Goal: Use online tool/utility: Utilize a website feature to perform a specific function

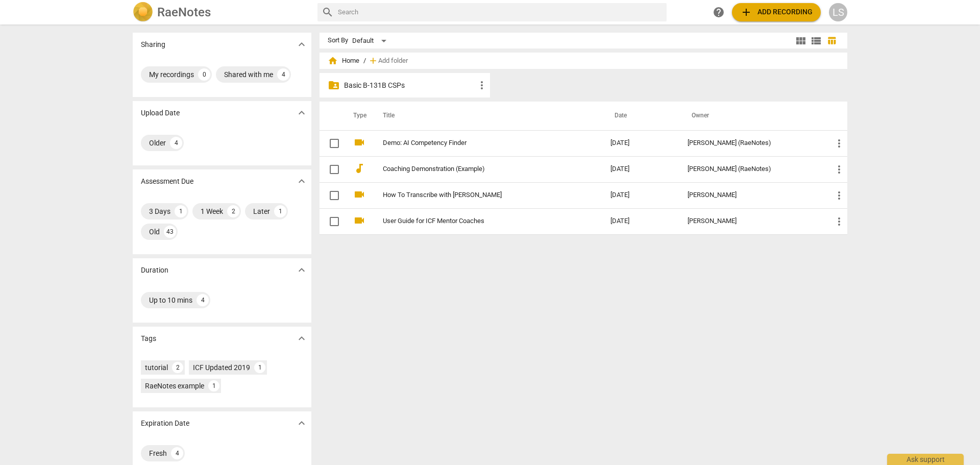
click at [382, 87] on p "Basic B-131B CSPs" at bounding box center [410, 85] width 132 height 11
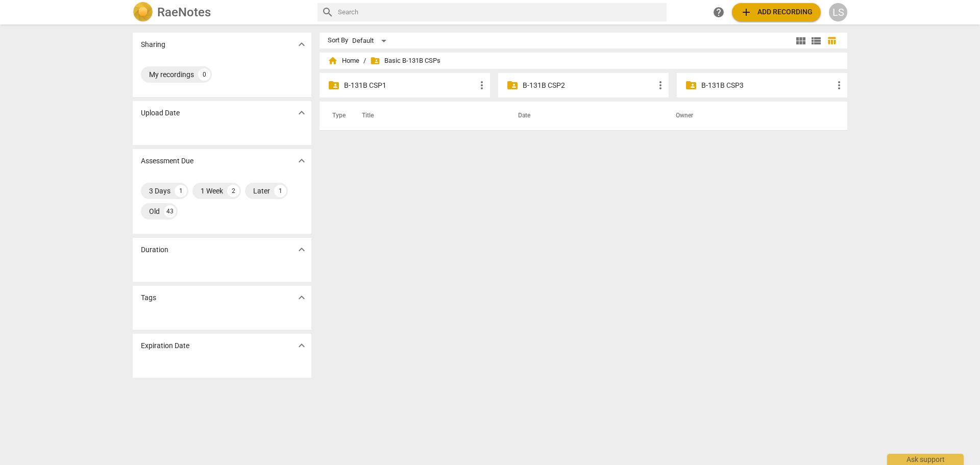
click at [569, 87] on p "B-131B CSP2" at bounding box center [589, 85] width 132 height 11
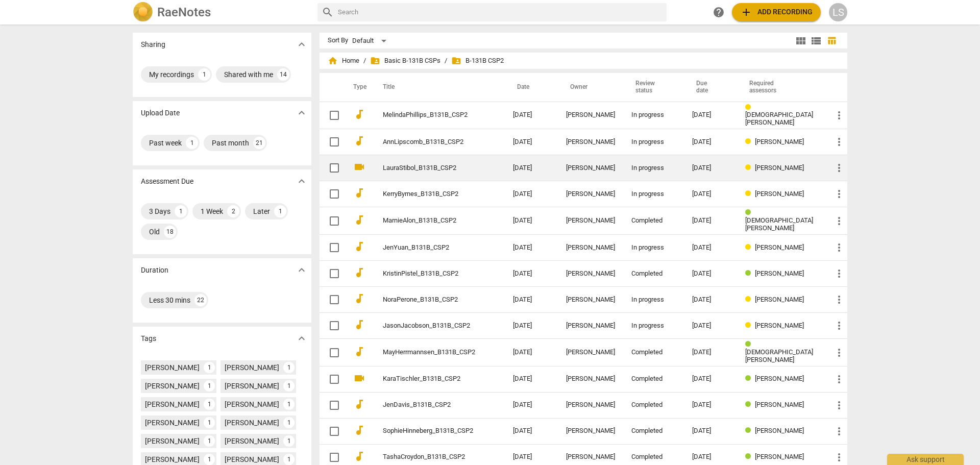
click at [455, 170] on link "LauraStibol_B131B_CSP2" at bounding box center [429, 168] width 93 height 8
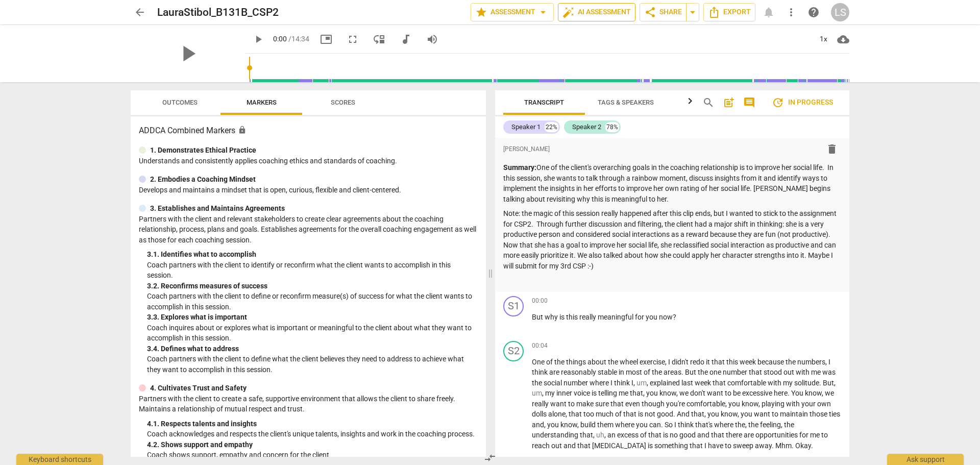
click at [582, 17] on span "auto_fix_high AI Assessment" at bounding box center [597, 12] width 68 height 12
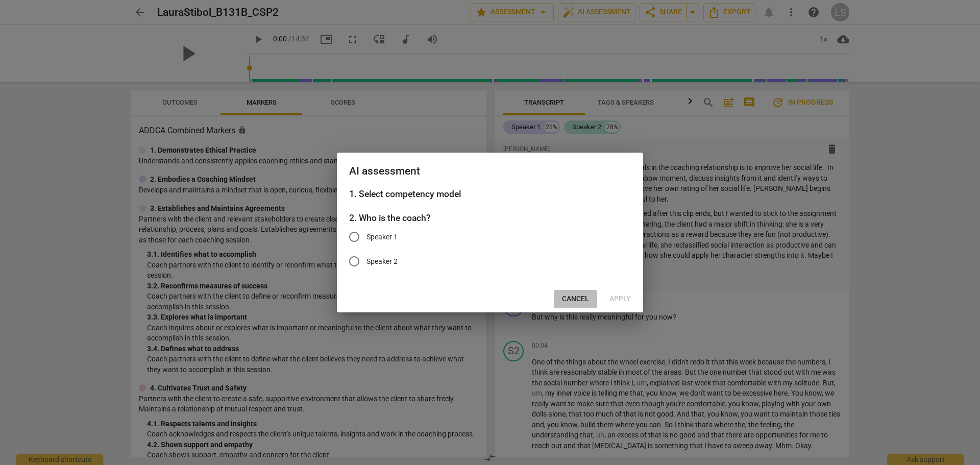
click at [573, 298] on span "Cancel" at bounding box center [575, 299] width 27 height 10
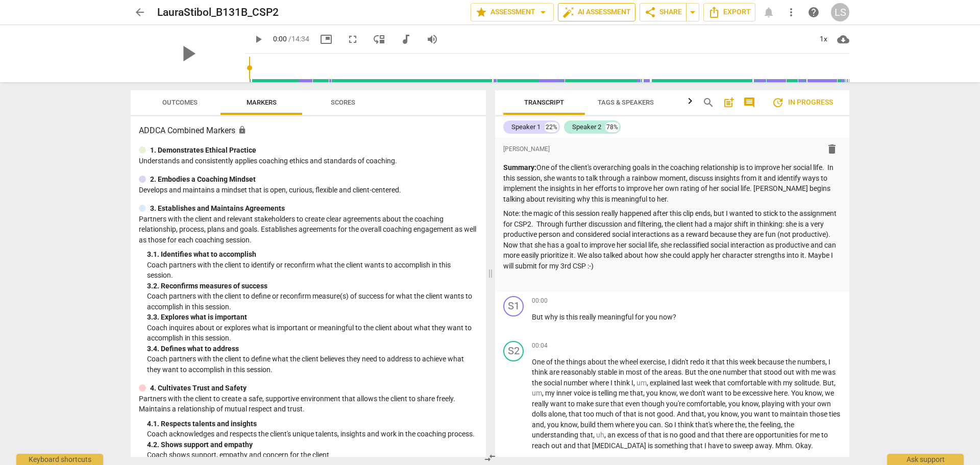
click at [583, 14] on span "auto_fix_high AI Assessment" at bounding box center [597, 12] width 68 height 12
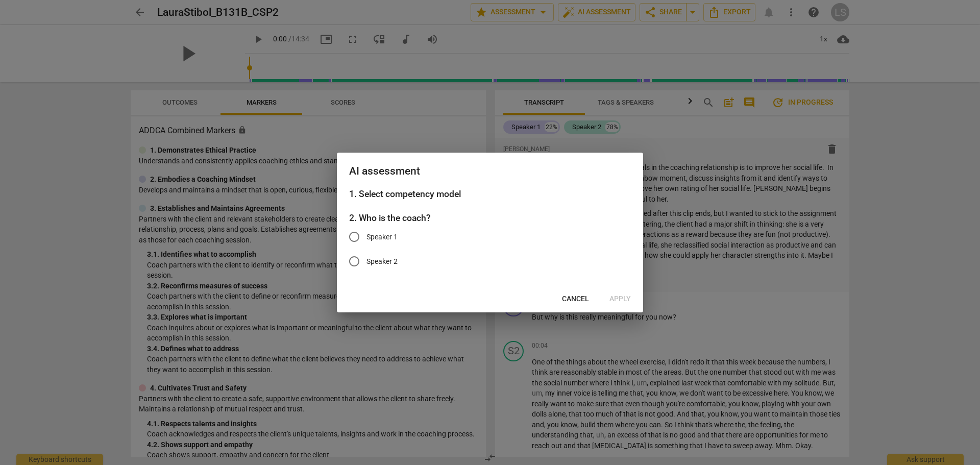
click at [376, 238] on span "Speaker 1" at bounding box center [382, 237] width 31 height 11
click at [367, 238] on input "Speaker 1" at bounding box center [354, 237] width 25 height 25
radio input "true"
click at [617, 306] on button "Apply" at bounding box center [620, 299] width 38 height 18
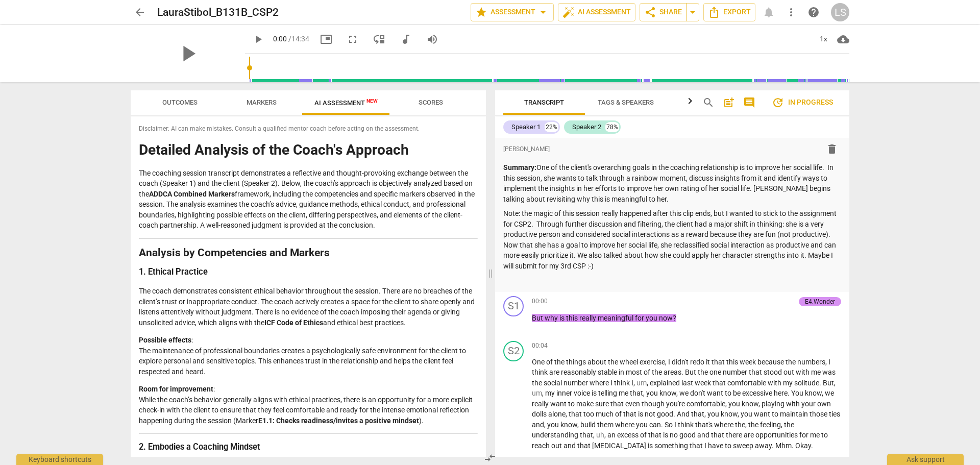
click at [177, 96] on span "Outcomes" at bounding box center [180, 103] width 60 height 14
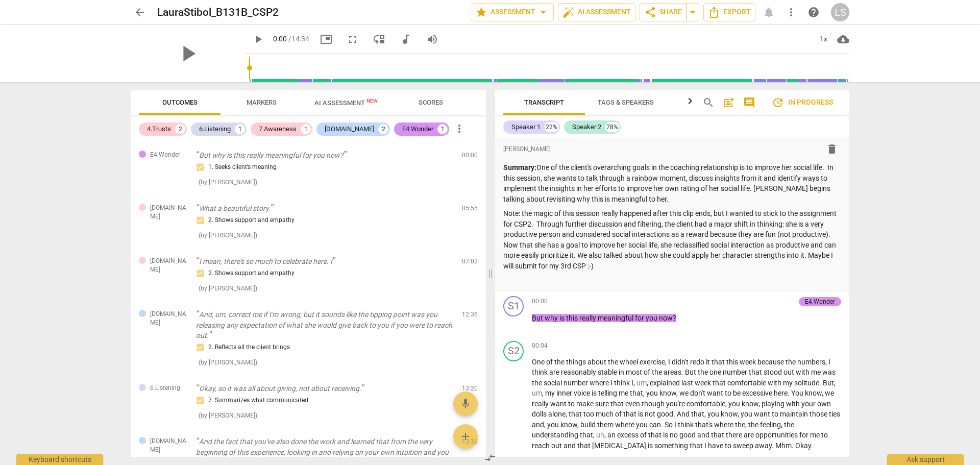
click at [423, 108] on span "Scores" at bounding box center [430, 103] width 49 height 14
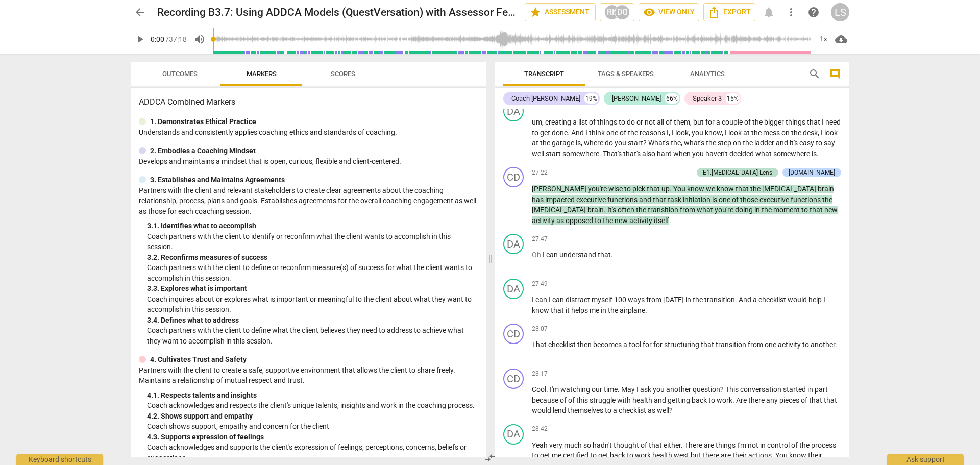
scroll to position [5471, 0]
